Goal: Information Seeking & Learning: Learn about a topic

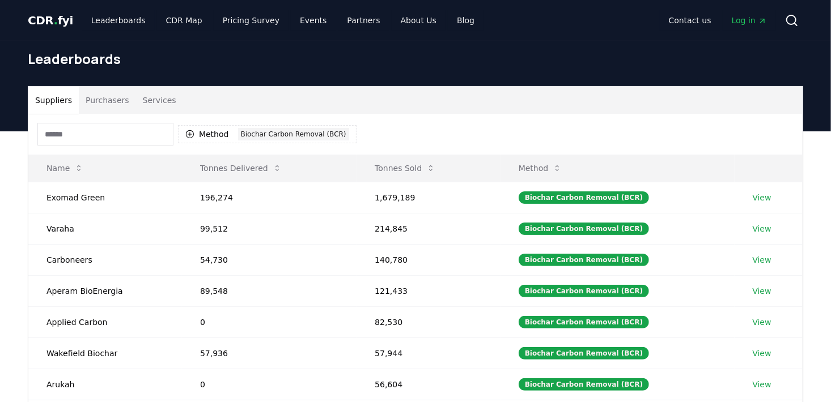
click at [120, 135] on input at bounding box center [105, 134] width 136 height 23
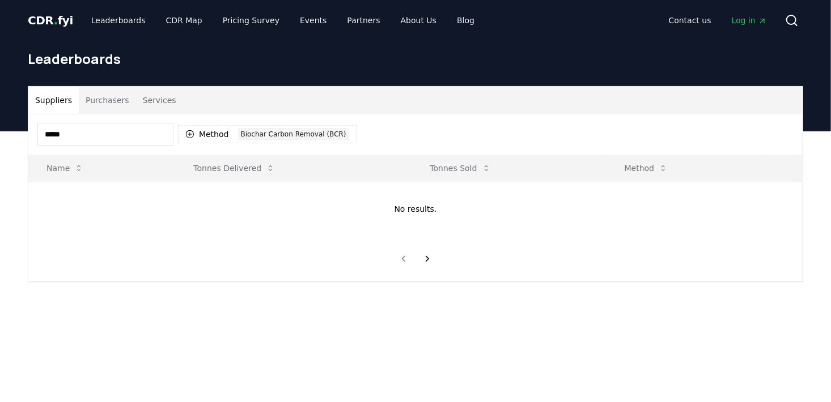
type input "*****"
click at [304, 112] on div "Suppliers Purchasers Services" at bounding box center [415, 100] width 774 height 27
click at [391, 126] on div "***** Method 1 Biochar Carbon Removal (BCR)" at bounding box center [415, 134] width 774 height 41
click at [189, 133] on icon "button" at bounding box center [189, 134] width 9 height 9
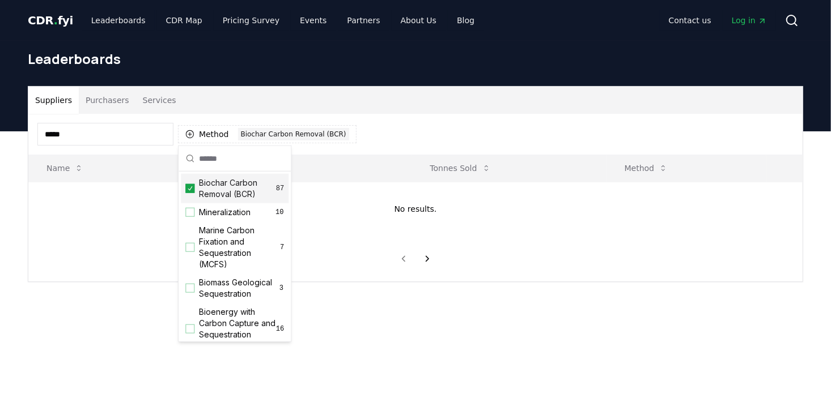
click at [189, 190] on icon "Suggestions" at bounding box center [190, 189] width 5 height 4
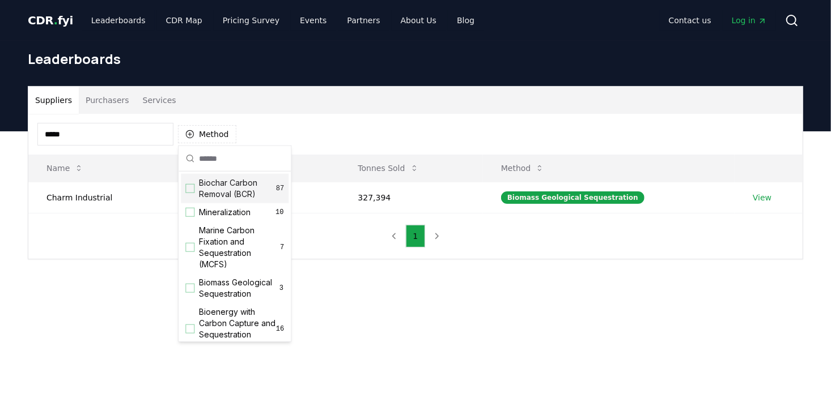
click at [406, 135] on div "***** Method" at bounding box center [415, 134] width 774 height 41
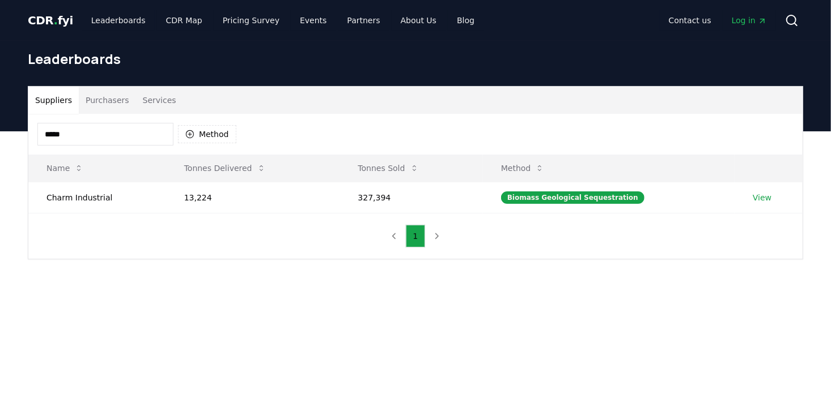
click at [104, 137] on input "*****" at bounding box center [105, 134] width 136 height 23
click at [92, 96] on button "Purchasers" at bounding box center [107, 100] width 57 height 27
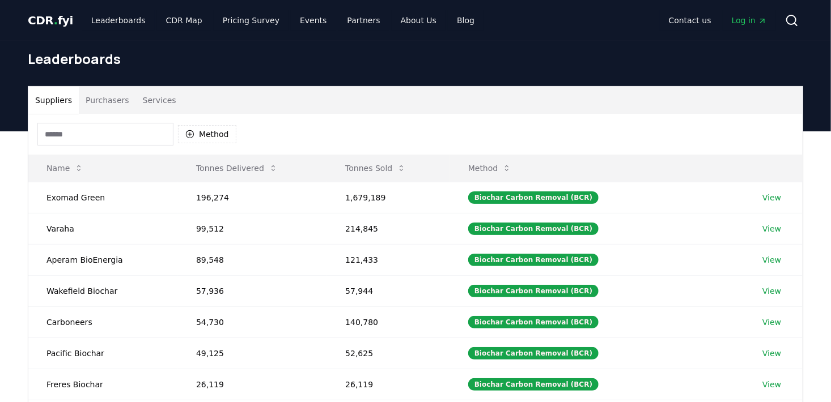
drag, startPoint x: 50, startPoint y: 104, endPoint x: 73, endPoint y: 112, distance: 24.6
click at [50, 104] on button "Suppliers" at bounding box center [53, 100] width 50 height 27
click at [94, 132] on input at bounding box center [105, 134] width 136 height 23
click at [380, 169] on button "Tonnes Sold" at bounding box center [375, 168] width 79 height 23
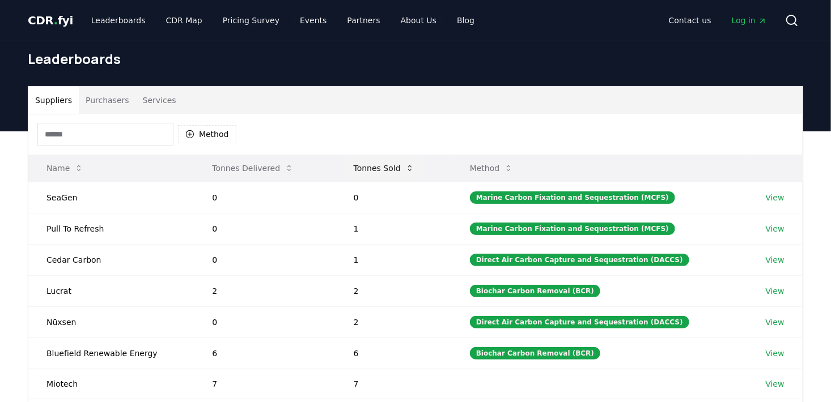
click at [386, 166] on button "Tonnes Sold" at bounding box center [384, 168] width 79 height 23
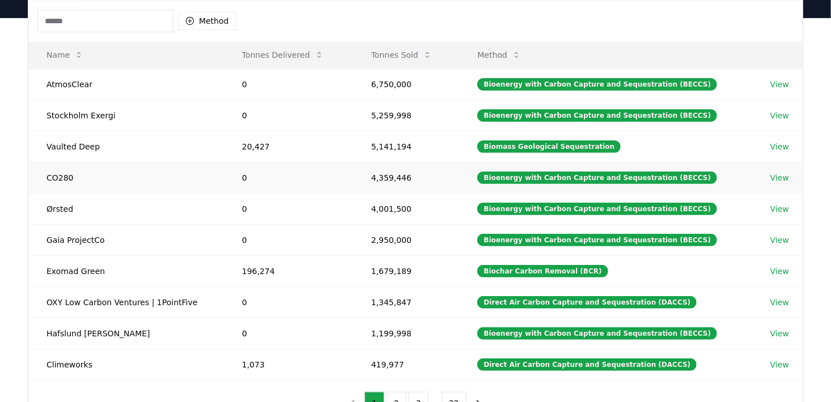
scroll to position [170, 0]
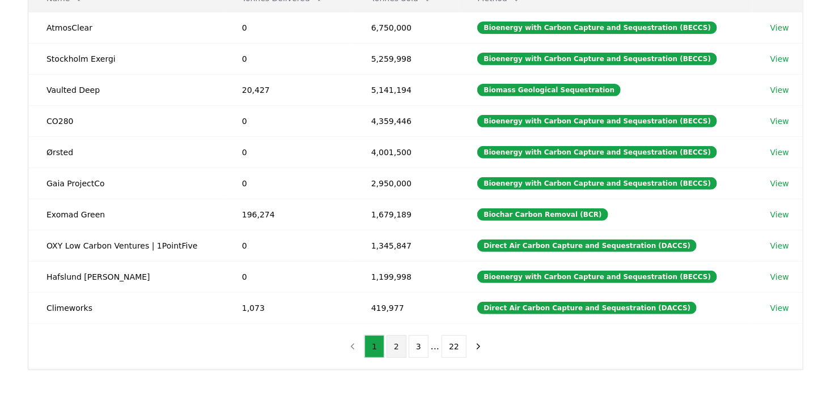
click at [395, 346] on button "2" at bounding box center [397, 347] width 20 height 23
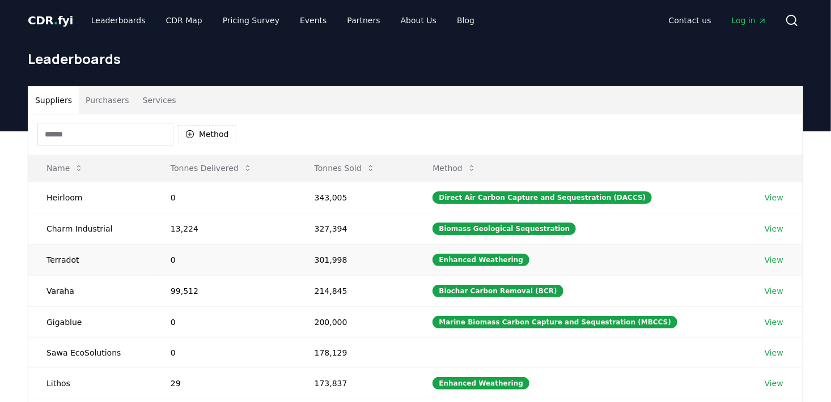
scroll to position [57, 0]
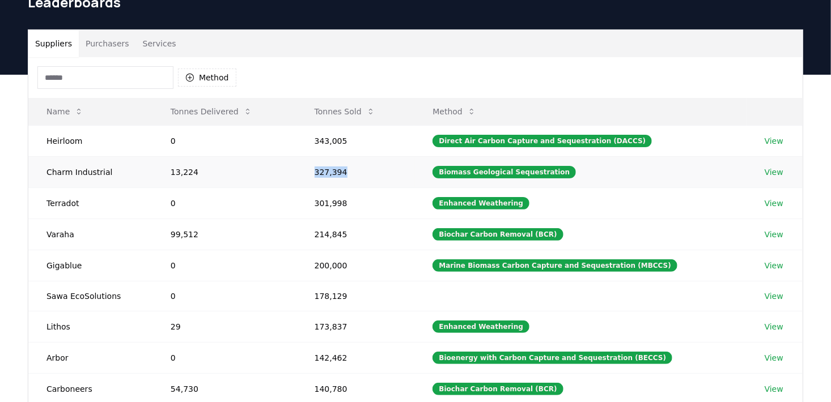
drag, startPoint x: 320, startPoint y: 172, endPoint x: 364, endPoint y: 166, distance: 44.0
click at [364, 166] on td "327,394" at bounding box center [355, 171] width 118 height 31
drag, startPoint x: 364, startPoint y: 166, endPoint x: 448, endPoint y: 171, distance: 84.1
click at [406, 171] on td "327,394" at bounding box center [355, 171] width 118 height 31
drag, startPoint x: 450, startPoint y: 175, endPoint x: 596, endPoint y: 171, distance: 146.3
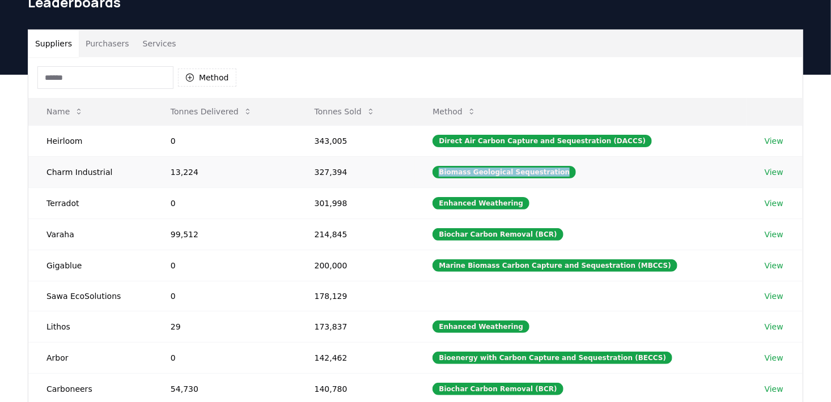
click at [596, 171] on td "Biomass Geological Sequestration" at bounding box center [580, 171] width 332 height 31
copy div "Biomass Geological Sequestration"
